Goal: Find specific page/section: Find specific page/section

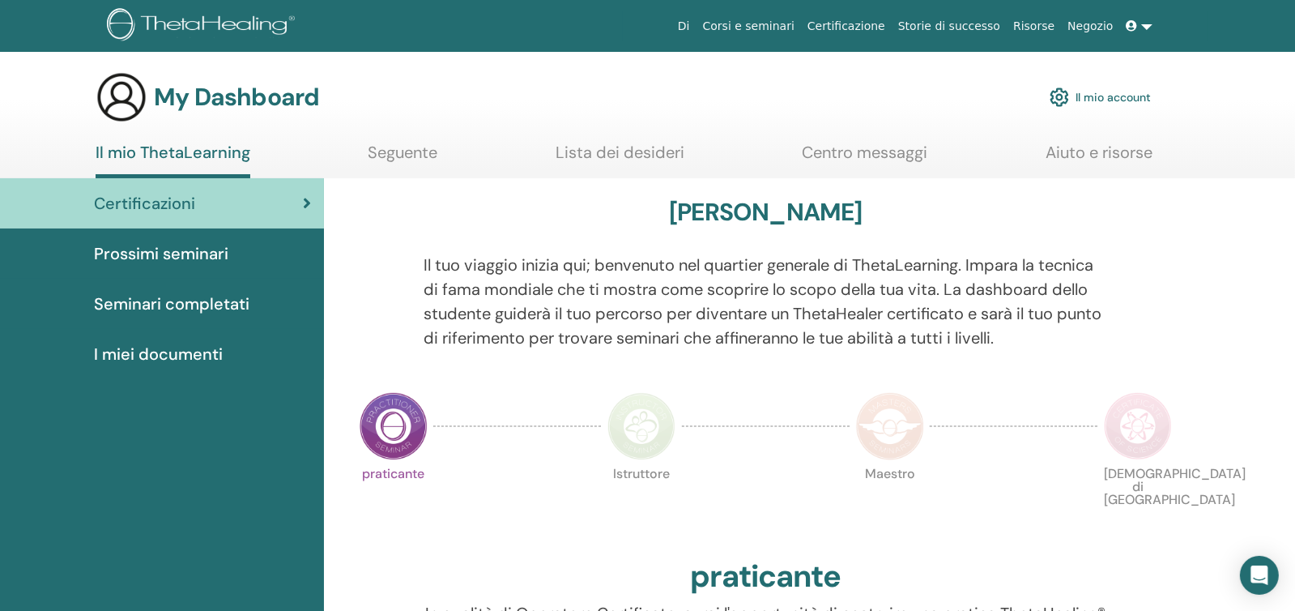
click at [406, 151] on link "Seguente" at bounding box center [404, 159] width 70 height 32
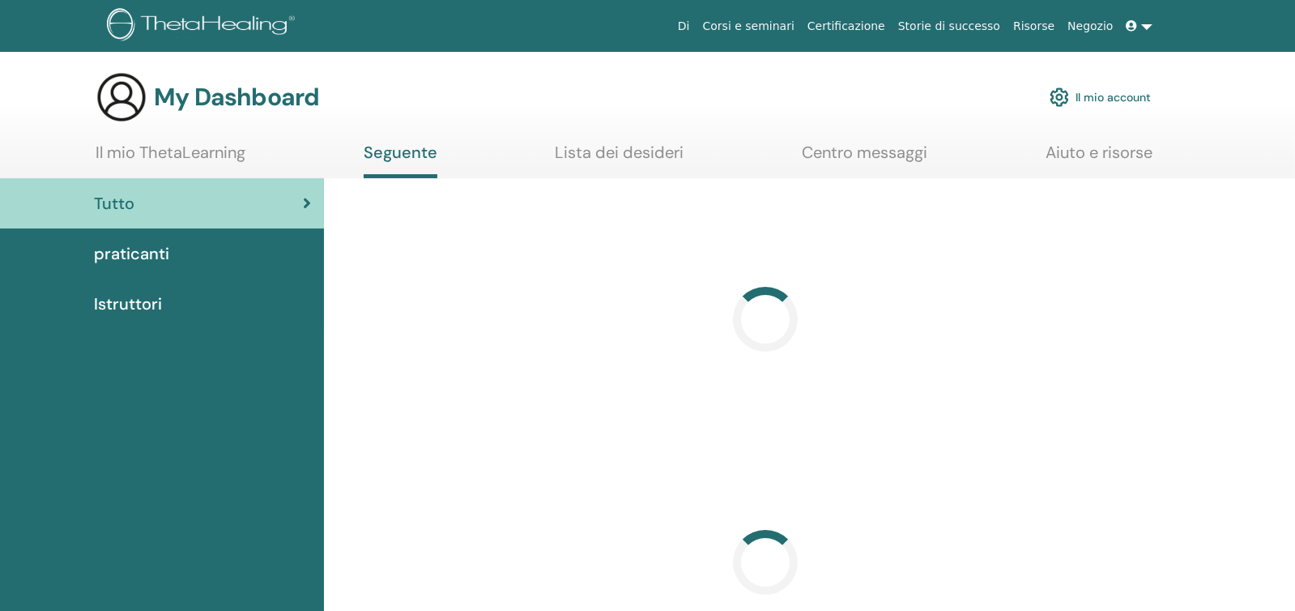
click at [590, 155] on link "Lista dei desideri" at bounding box center [620, 159] width 129 height 32
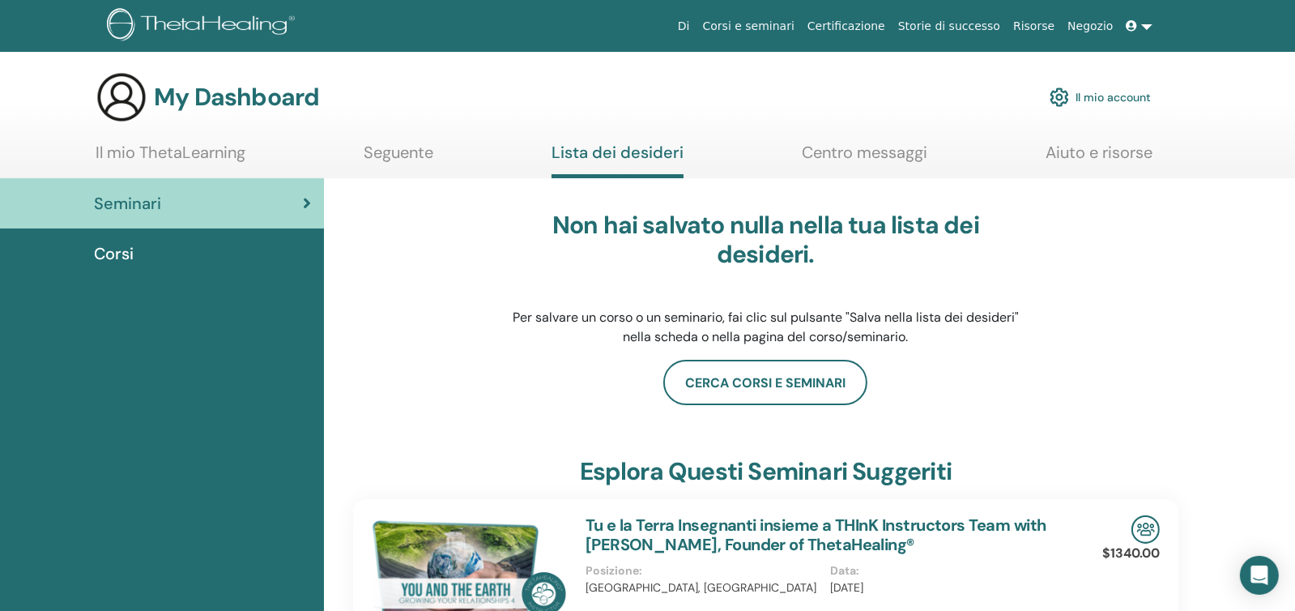
click at [428, 153] on link "Seguente" at bounding box center [399, 159] width 70 height 32
